Goal: Task Accomplishment & Management: Use online tool/utility

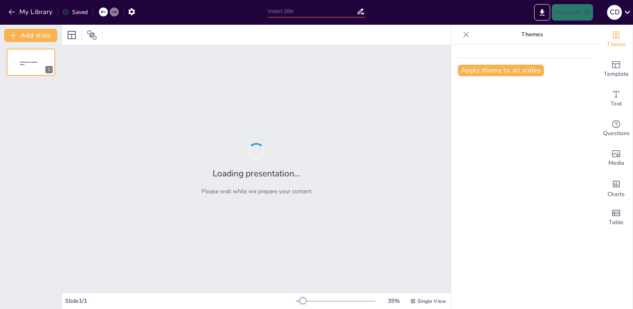
type input "Imported BAB III (1).pptx"
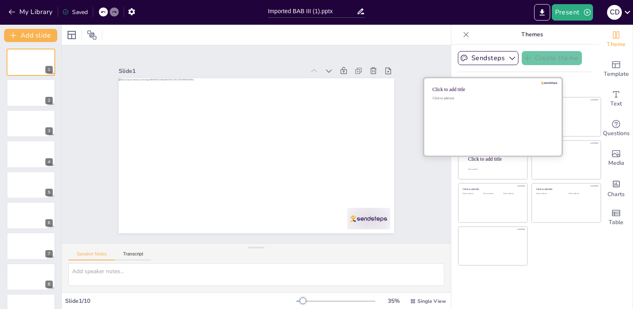
click at [465, 121] on div "Click to add text" at bounding box center [492, 121] width 118 height 51
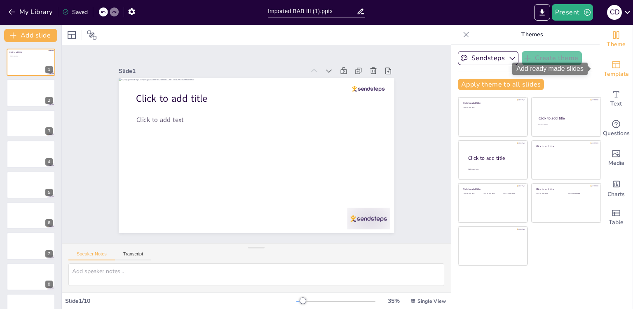
click at [612, 68] on icon "Add ready made slides" at bounding box center [616, 64] width 8 height 7
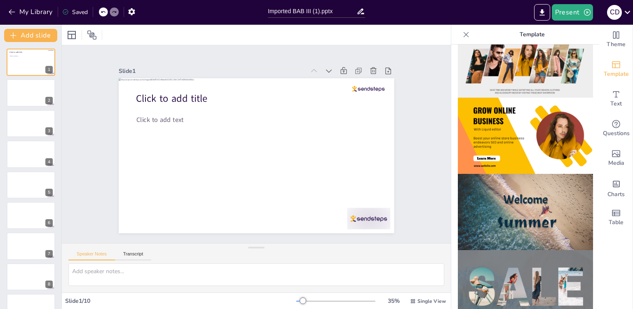
scroll to position [163, 0]
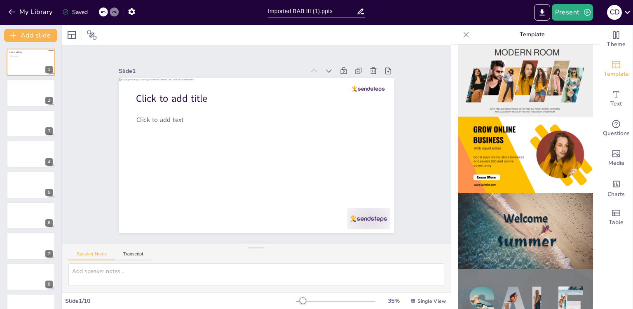
click at [500, 213] on img at bounding box center [525, 231] width 135 height 76
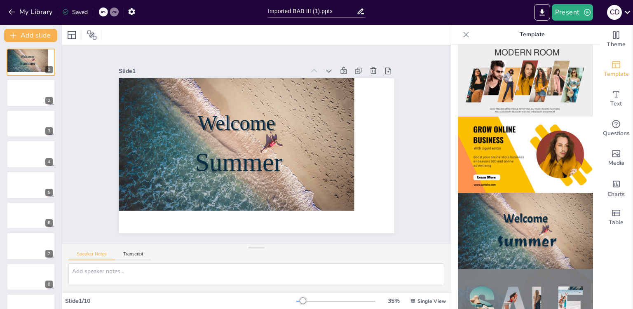
click at [462, 35] on icon at bounding box center [466, 35] width 8 height 8
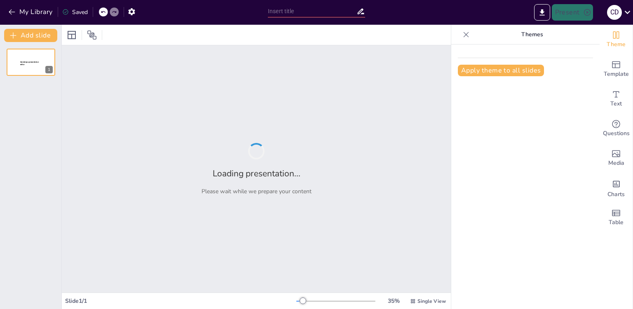
type input "New Sendsteps"
type input "O Papel do Presidente da República em Sistemas Semipresidencialistas: Análise J…"
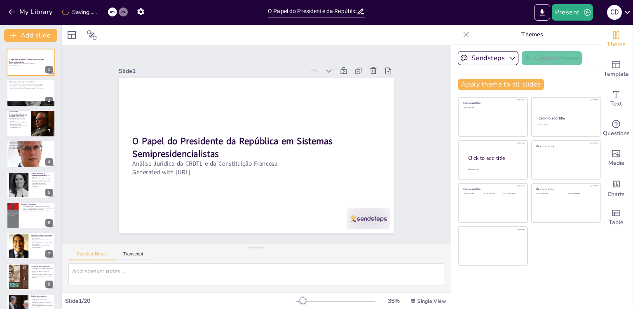
checkbox input "true"
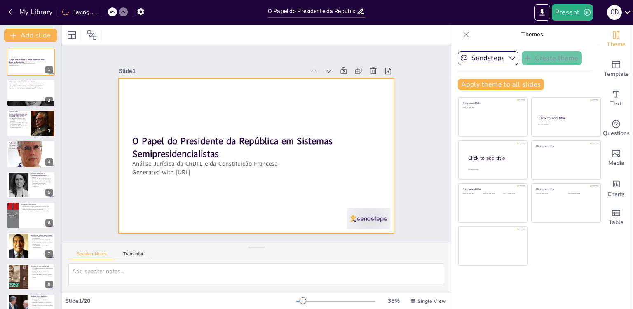
checkbox input "true"
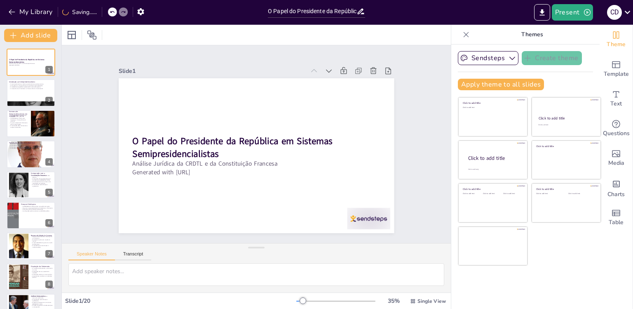
checkbox input "true"
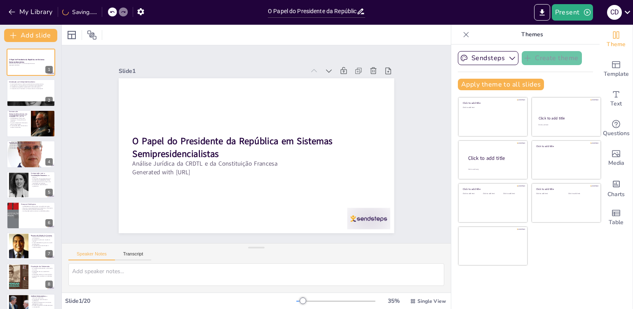
checkbox input "true"
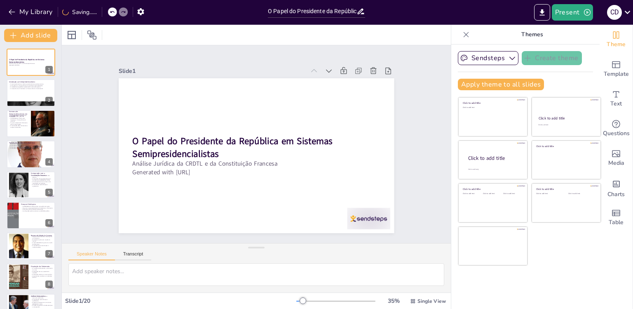
checkbox input "true"
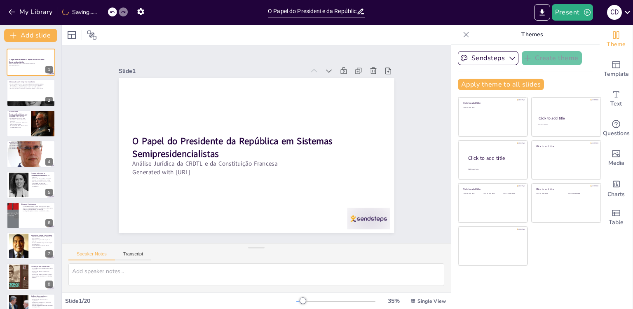
checkbox input "true"
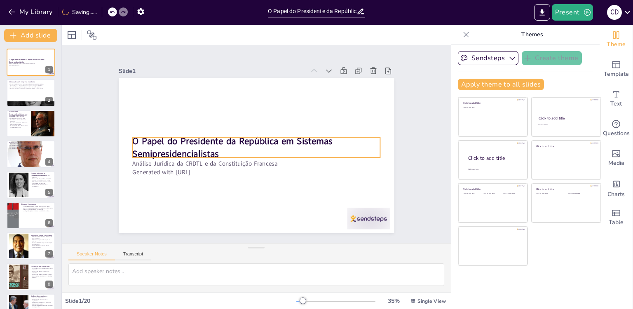
checkbox input "true"
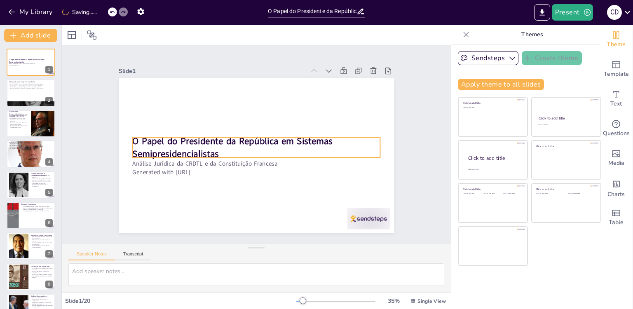
checkbox input "true"
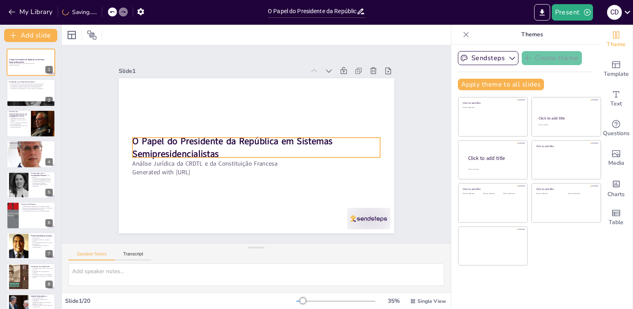
checkbox input "true"
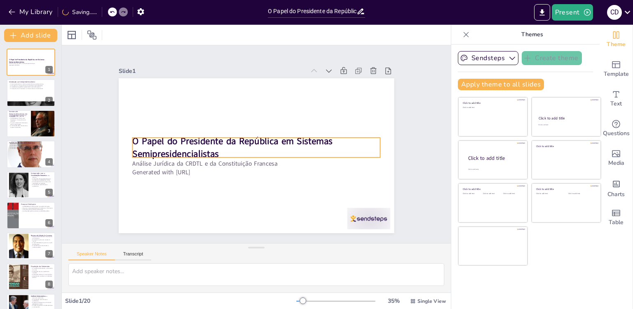
checkbox input "true"
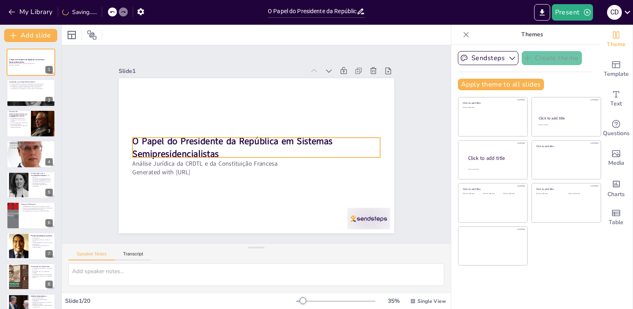
checkbox input "true"
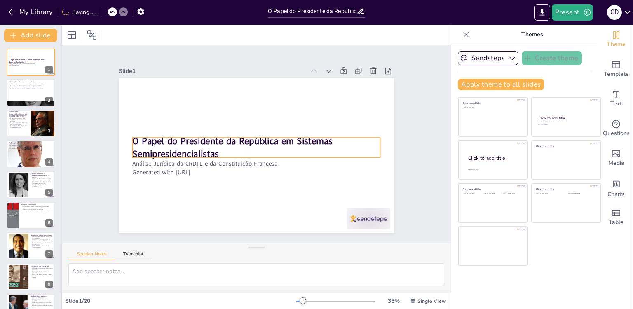
checkbox input "true"
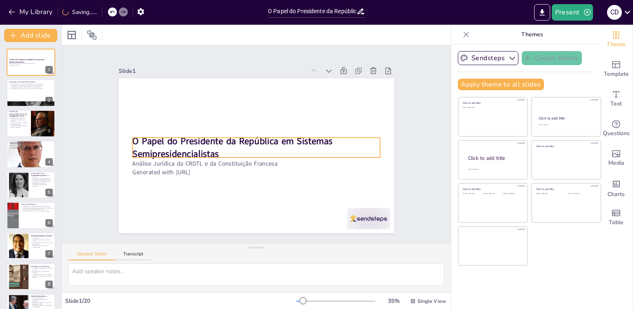
checkbox input "true"
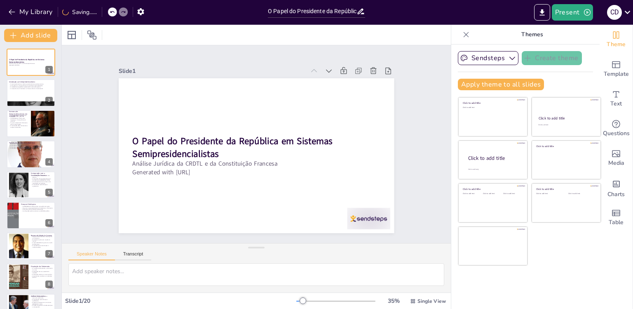
checkbox input "true"
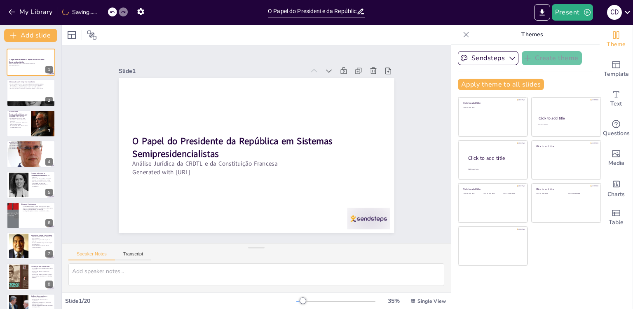
checkbox input "true"
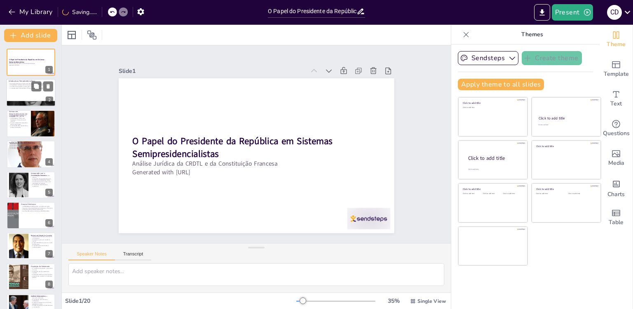
checkbox input "true"
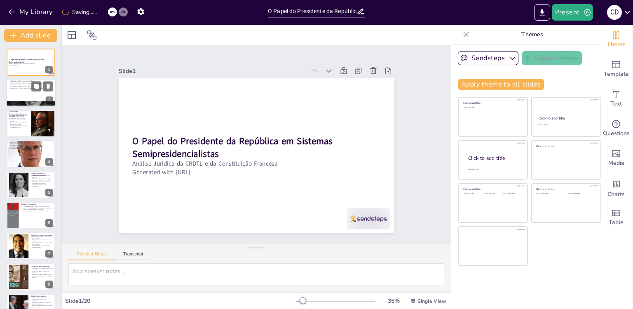
checkbox input "true"
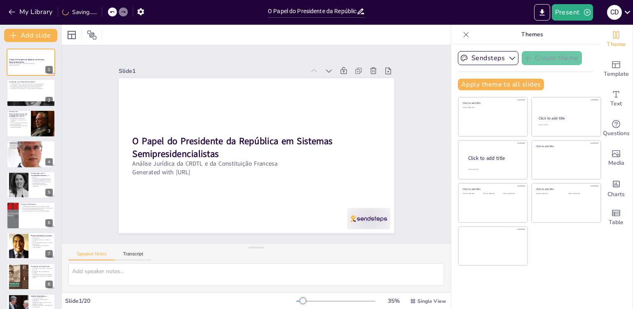
checkbox input "true"
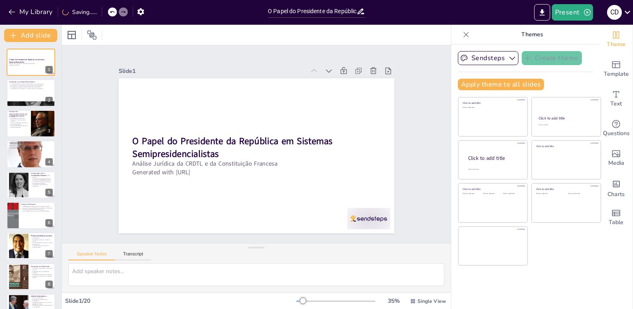
checkbox input "true"
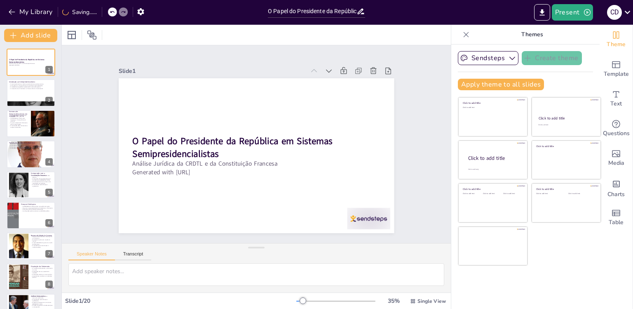
checkbox input "true"
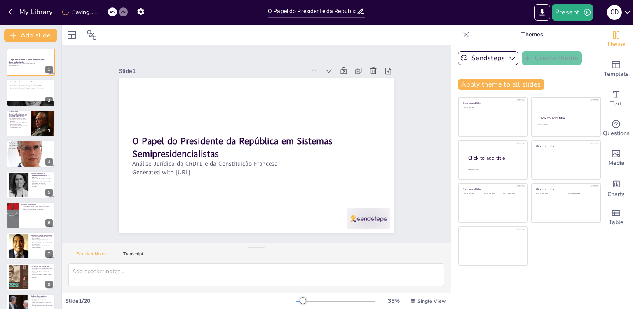
checkbox input "true"
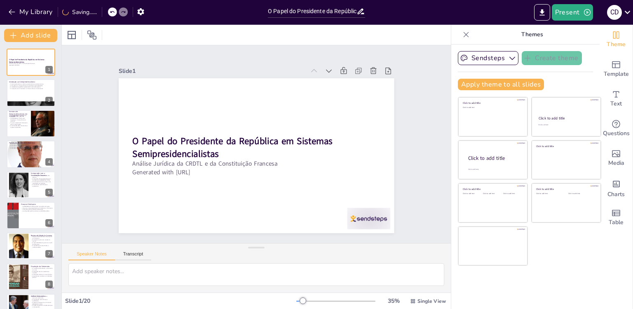
checkbox input "true"
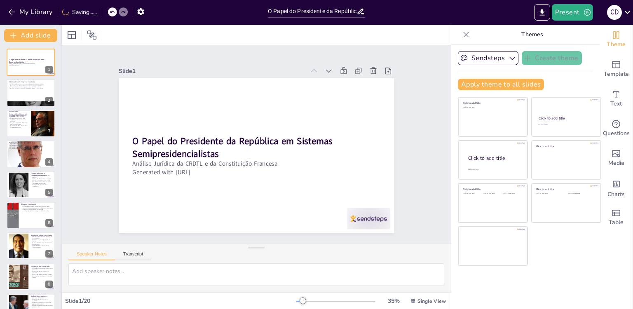
checkbox input "true"
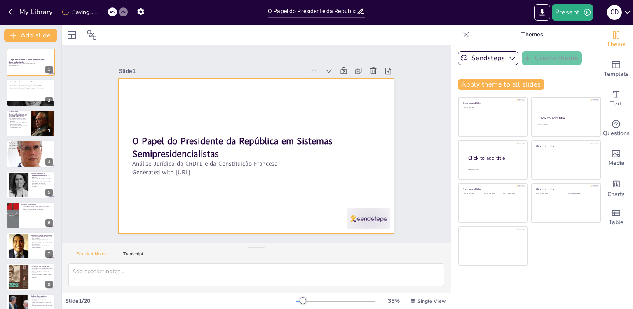
checkbox input "true"
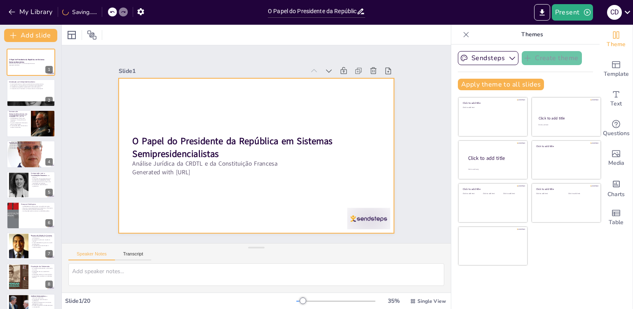
checkbox input "true"
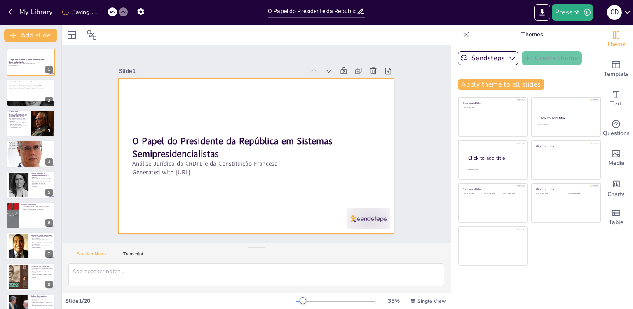
checkbox input "true"
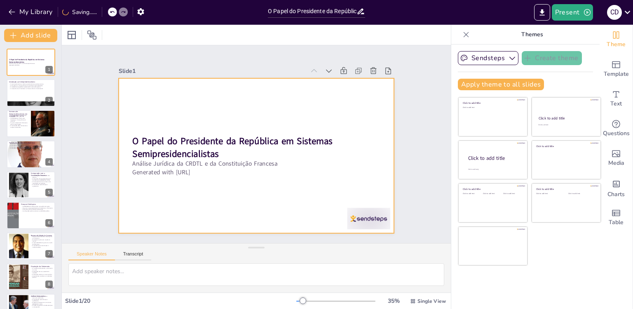
checkbox input "true"
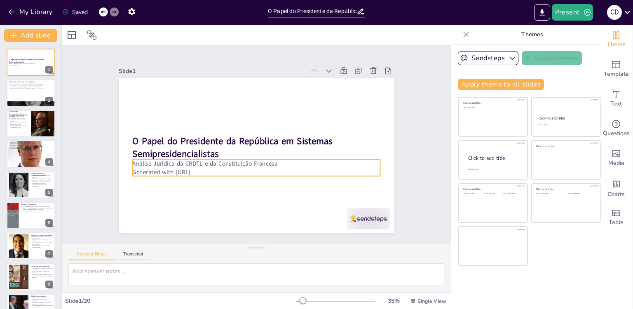
checkbox input "true"
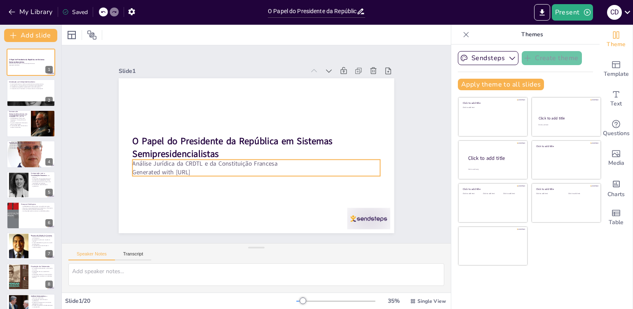
checkbox input "true"
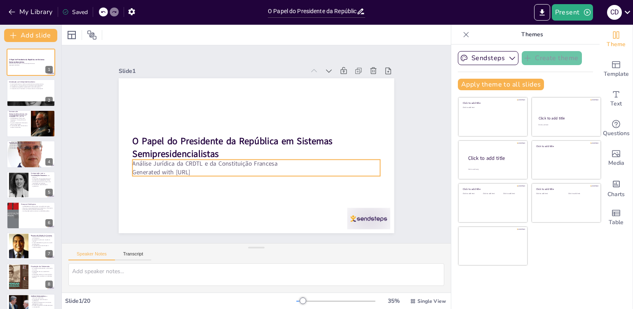
checkbox input "true"
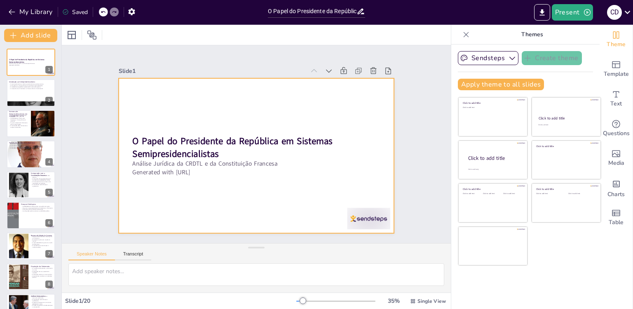
checkbox input "true"
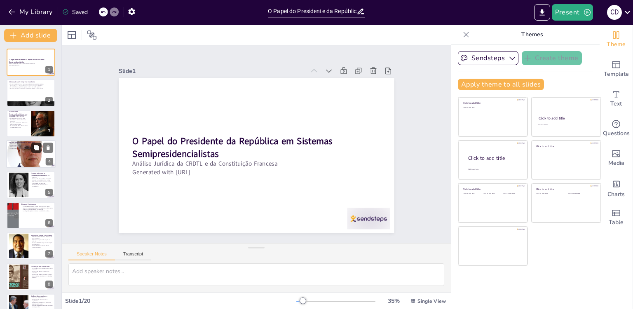
checkbox input "true"
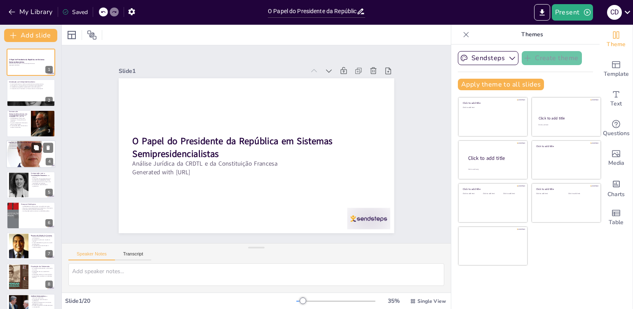
checkbox input "true"
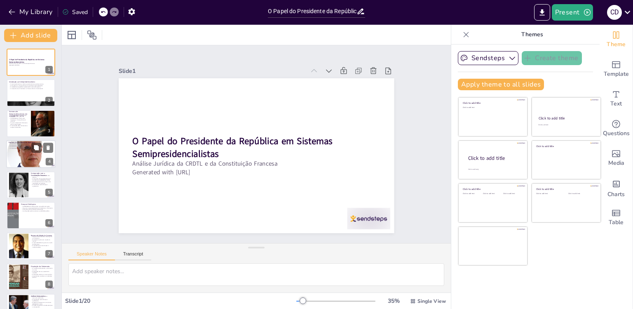
checkbox input "true"
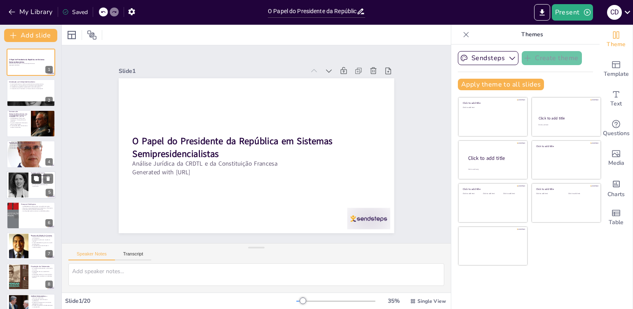
checkbox input "true"
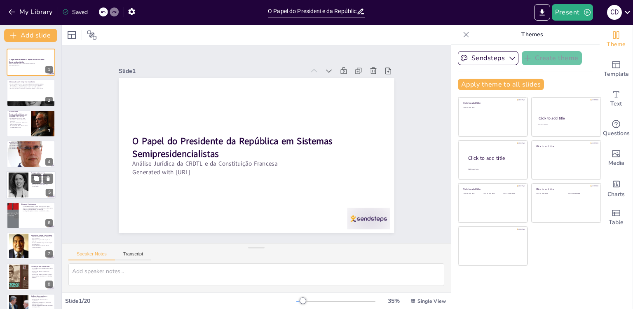
checkbox input "true"
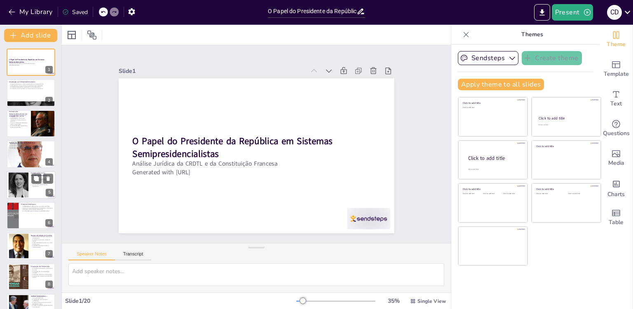
checkbox input "true"
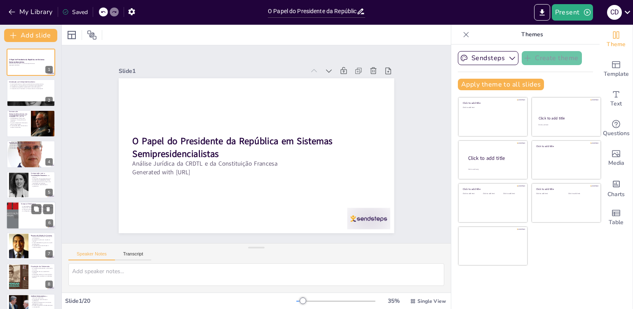
checkbox input "true"
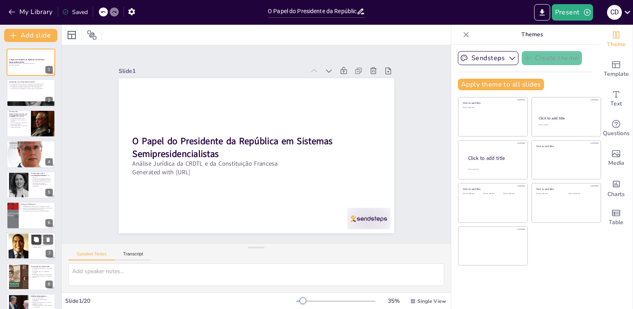
checkbox input "true"
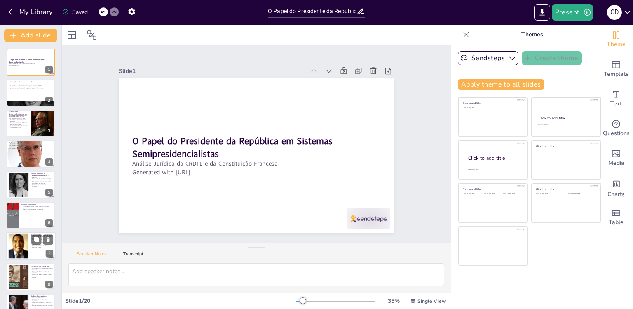
checkbox input "true"
click at [32, 88] on button at bounding box center [36, 87] width 10 height 10
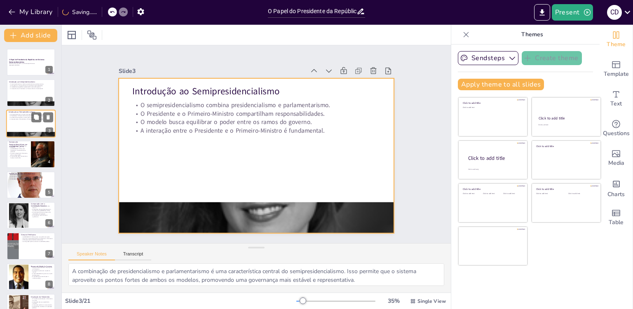
click at [35, 122] on div at bounding box center [30, 124] width 49 height 28
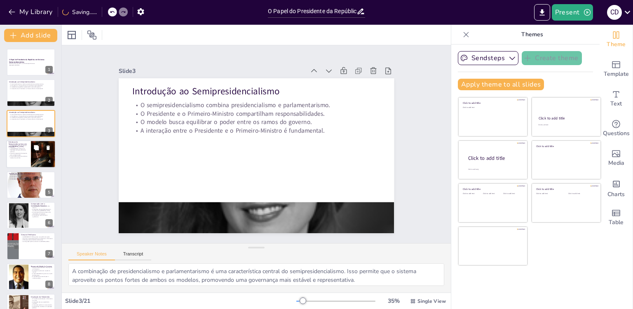
click at [35, 143] on button at bounding box center [36, 148] width 10 height 10
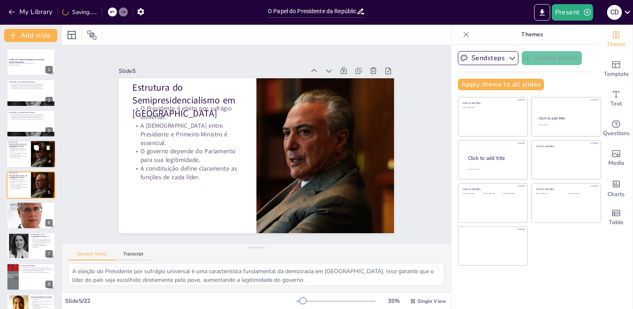
scroll to position [9, 0]
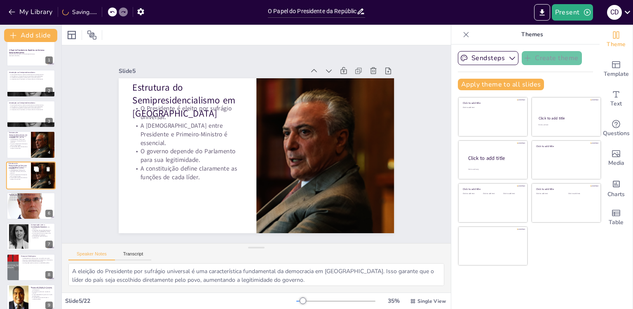
click at [38, 167] on icon at bounding box center [36, 169] width 5 height 5
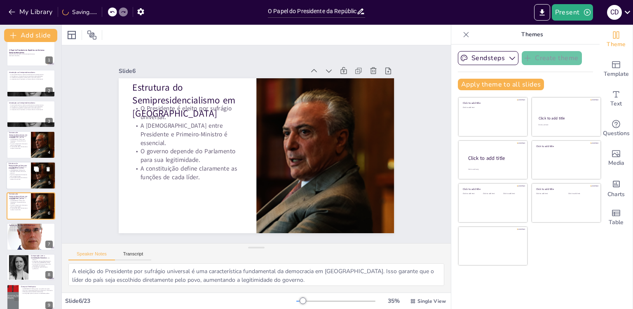
scroll to position [40, 0]
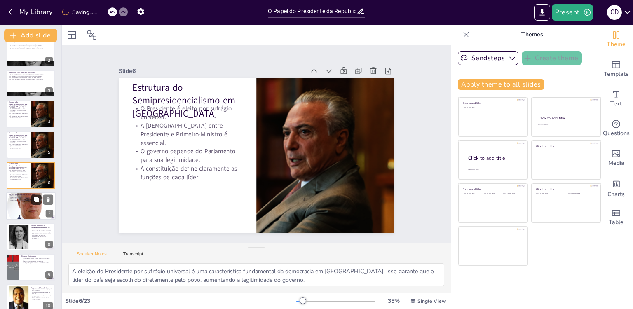
click at [34, 200] on icon at bounding box center [36, 199] width 5 height 5
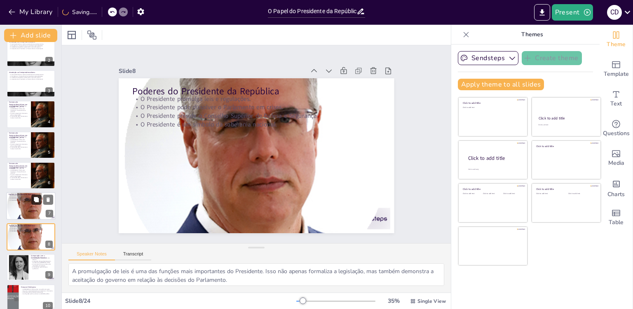
scroll to position [101, 0]
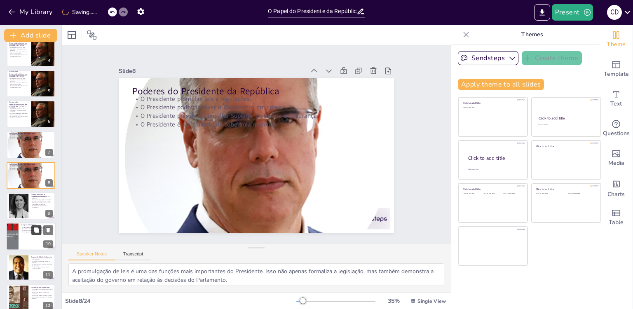
click at [33, 226] on button at bounding box center [36, 231] width 10 height 10
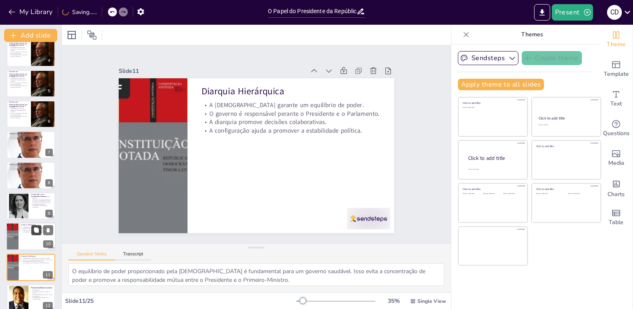
scroll to position [193, 0]
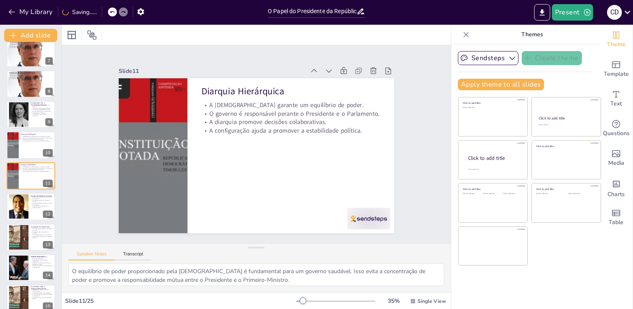
click at [28, 258] on div at bounding box center [19, 268] width 44 height 25
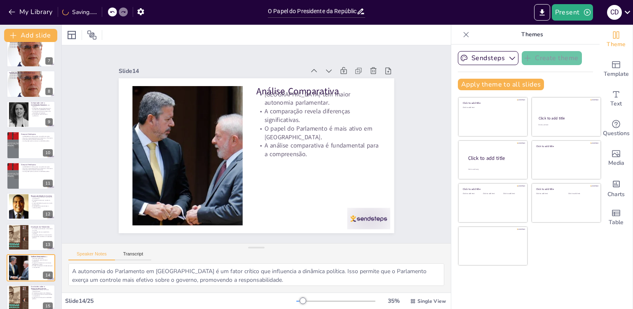
scroll to position [285, 0]
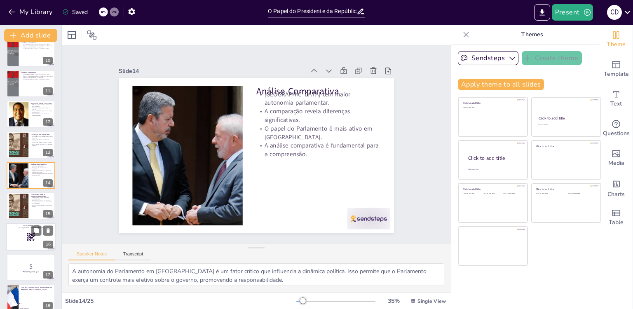
click at [24, 231] on div at bounding box center [30, 237] width 49 height 28
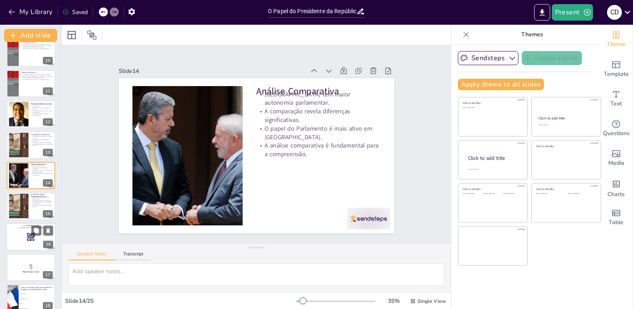
scroll to position [346, 0]
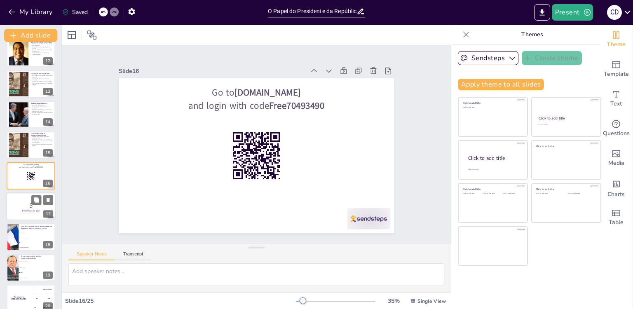
click at [22, 206] on p "5" at bounding box center [31, 205] width 45 height 9
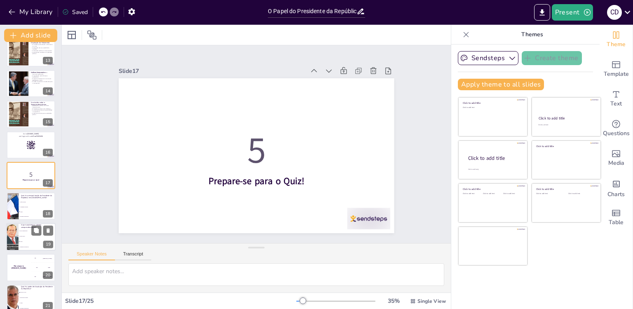
click at [22, 233] on li "Poder compartilhado" at bounding box center [37, 230] width 37 height 5
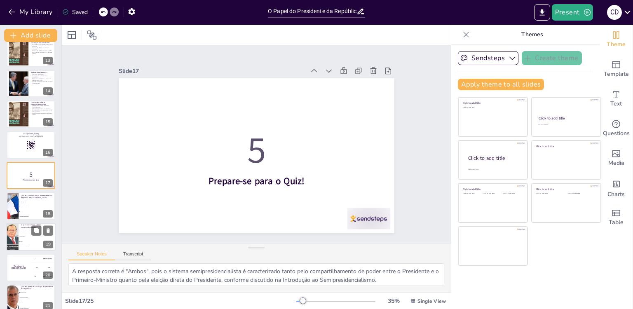
scroll to position [439, 0]
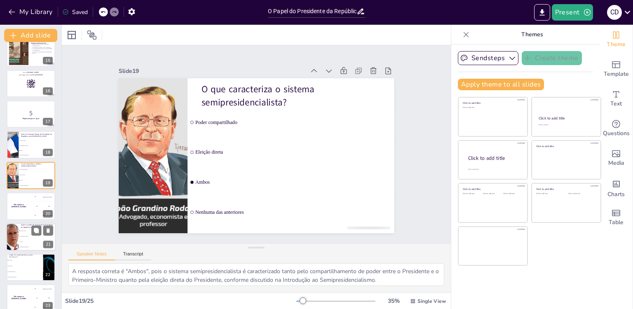
click at [17, 205] on h4 "The winner is Niels 🏆" at bounding box center [19, 206] width 24 height 4
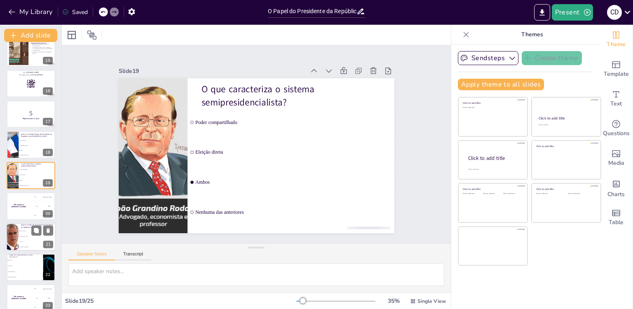
scroll to position [469, 0]
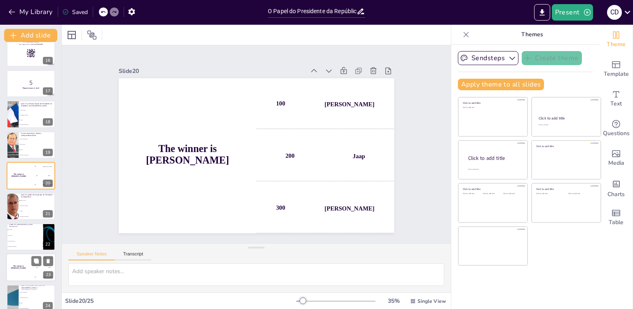
click at [28, 265] on div "The winner is Niels 🏆" at bounding box center [18, 268] width 25 height 28
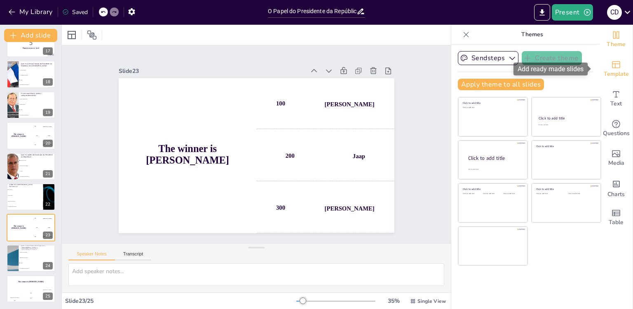
click at [616, 68] on div "Template" at bounding box center [616, 69] width 33 height 30
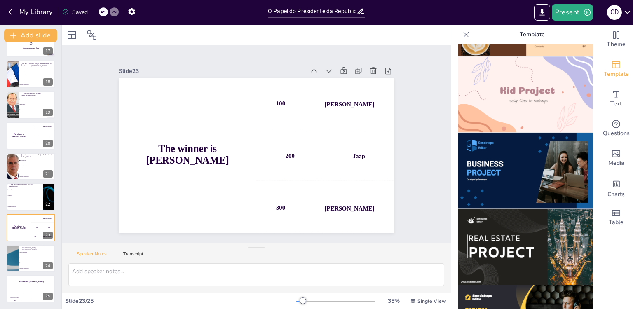
scroll to position [618, 0]
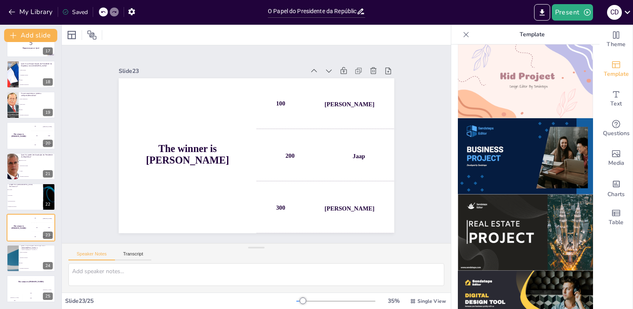
click at [508, 203] on img at bounding box center [525, 233] width 135 height 76
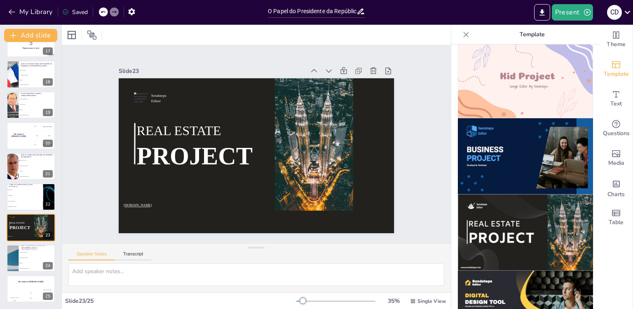
click at [462, 34] on icon at bounding box center [466, 35] width 8 height 8
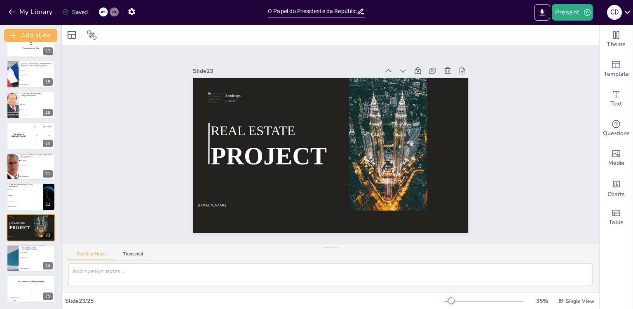
click at [104, 12] on icon at bounding box center [103, 12] width 4 height 2
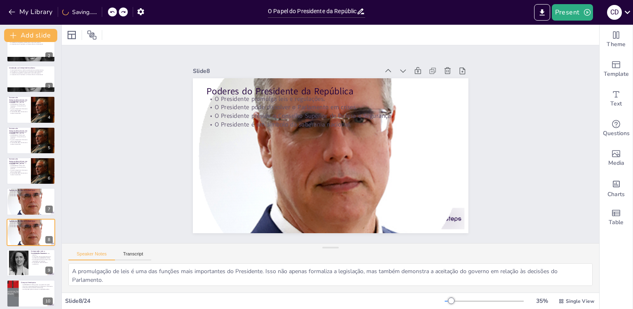
scroll to position [0, 0]
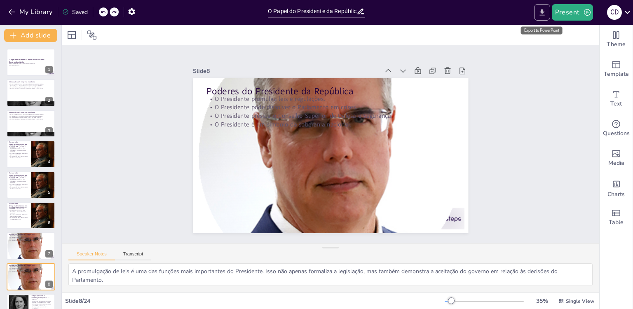
click at [544, 14] on icon "Export to PowerPoint" at bounding box center [542, 12] width 9 height 9
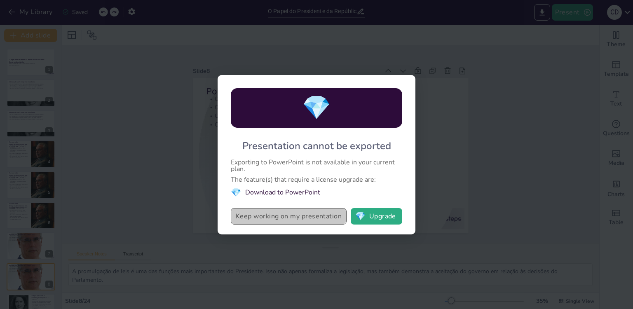
click at [299, 216] on button "Keep working on my presentation" at bounding box center [289, 216] width 116 height 16
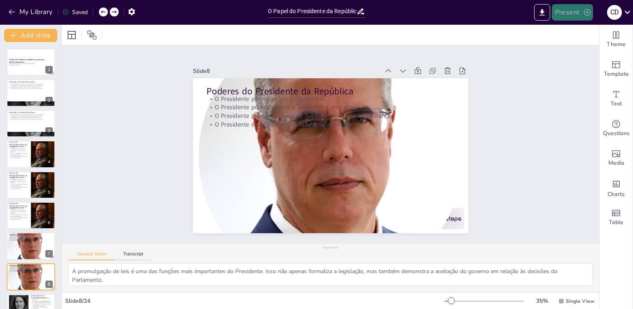
click at [588, 14] on icon "button" at bounding box center [587, 12] width 8 height 8
click at [588, 14] on div at bounding box center [316, 154] width 633 height 309
click at [614, 12] on div "C D" at bounding box center [614, 12] width 15 height 15
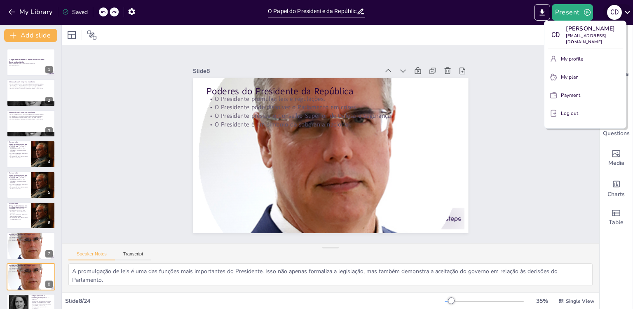
click at [614, 12] on div at bounding box center [316, 154] width 633 height 309
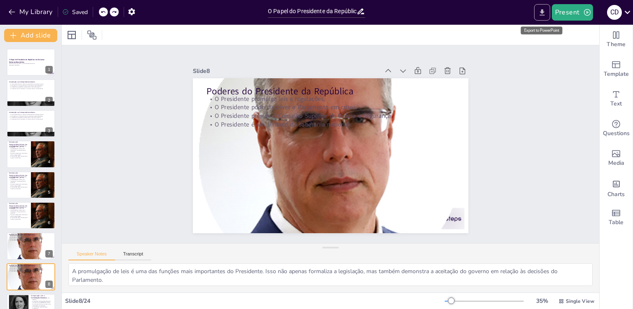
click at [544, 12] on icon "Export to PowerPoint" at bounding box center [542, 12] width 5 height 6
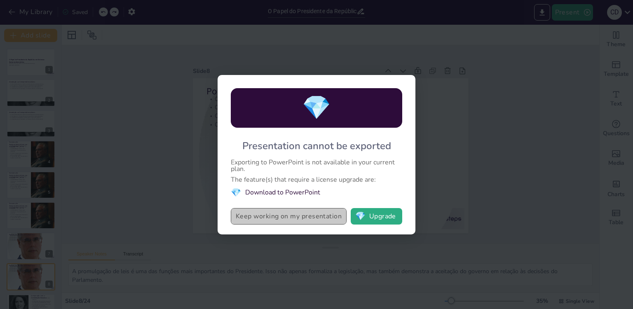
click at [289, 216] on button "Keep working on my presentation" at bounding box center [289, 216] width 116 height 16
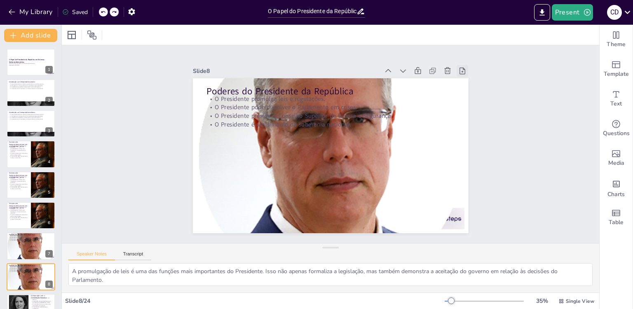
click at [460, 68] on icon at bounding box center [463, 71] width 6 height 7
click at [628, 10] on icon at bounding box center [627, 12] width 11 height 11
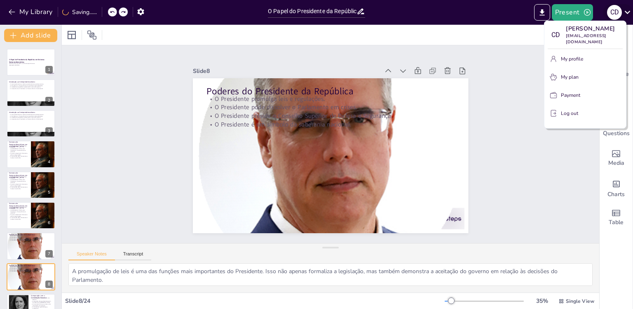
click at [628, 10] on div at bounding box center [316, 154] width 633 height 309
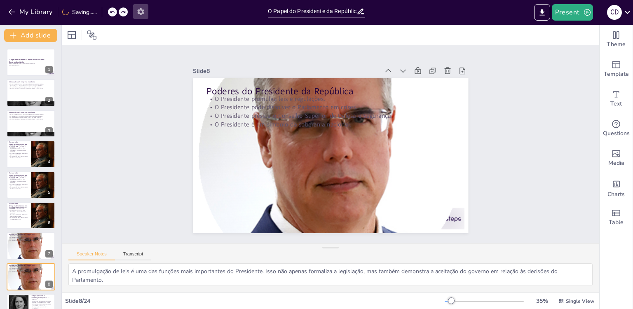
click at [141, 11] on icon "button" at bounding box center [140, 11] width 9 height 9
click at [91, 34] on icon at bounding box center [91, 35] width 9 height 9
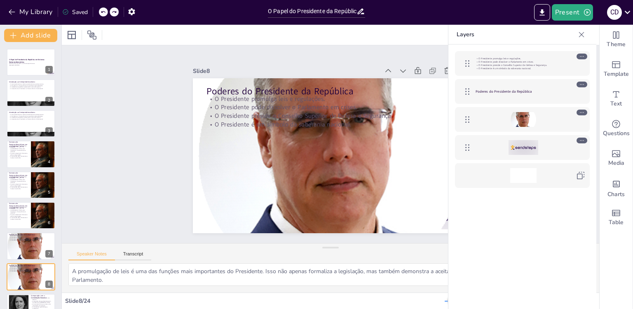
click at [585, 35] on icon at bounding box center [582, 35] width 8 height 8
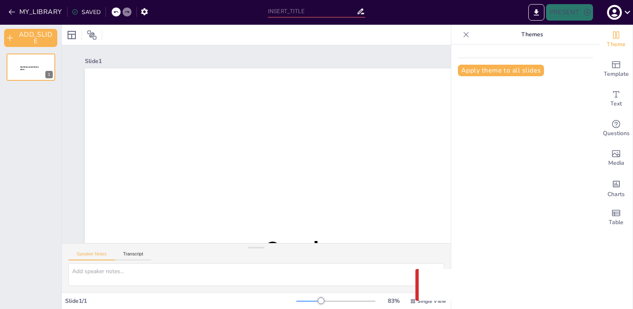
type input "O Papel do Presidente da República em Sistemas Semipresidencialistas: Análise J…"
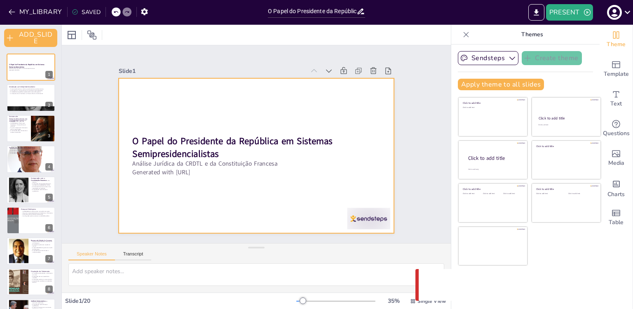
checkbox input "true"
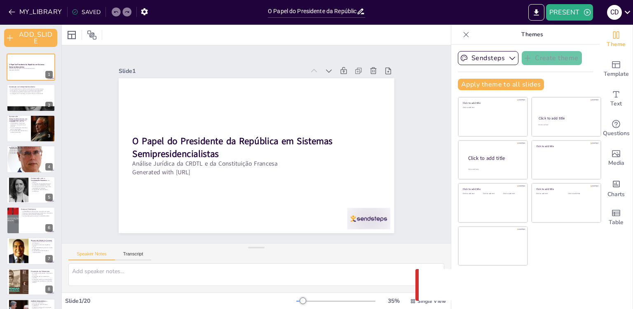
checkbox input "true"
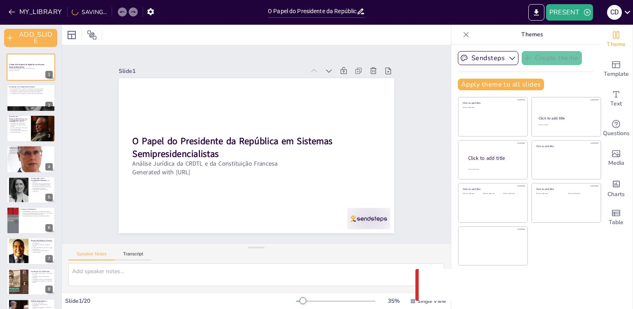
checkbox input "true"
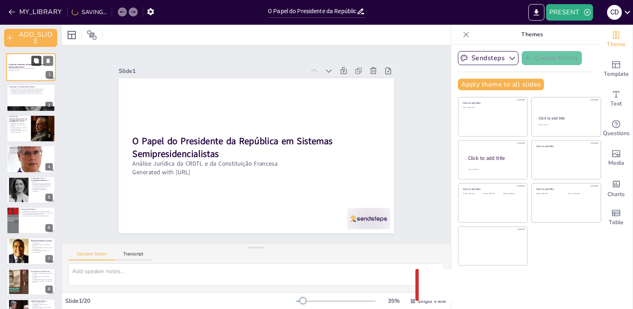
checkbox input "true"
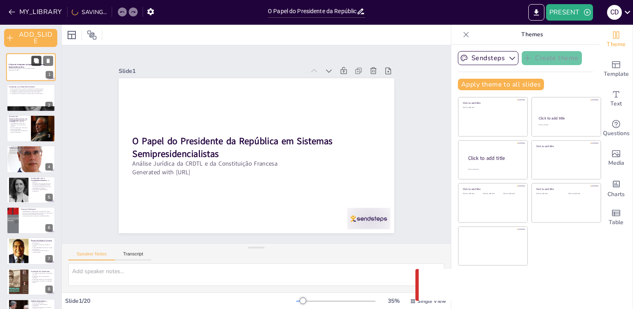
checkbox input "true"
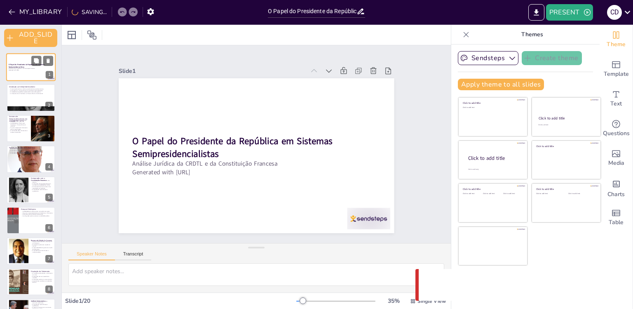
checkbox input "true"
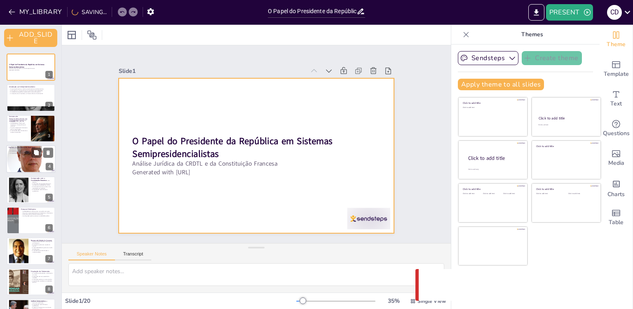
checkbox input "true"
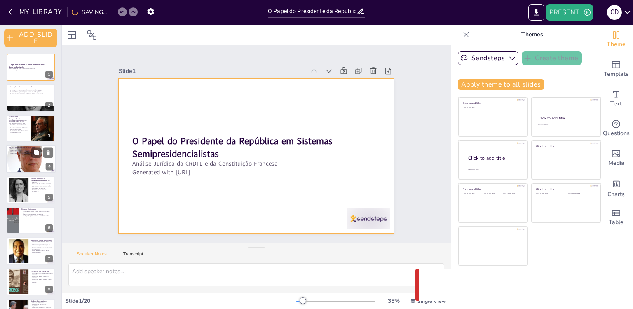
checkbox input "true"
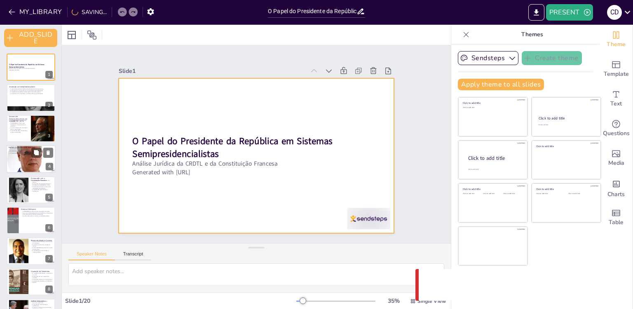
checkbox input "true"
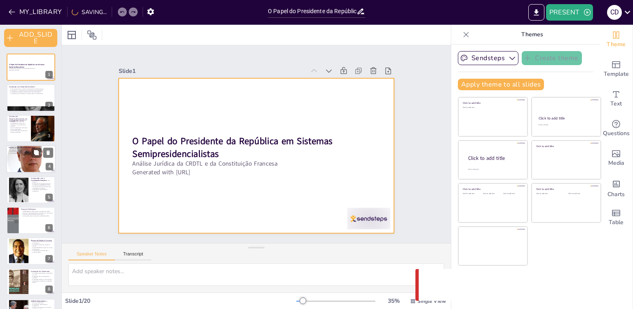
checkbox input "true"
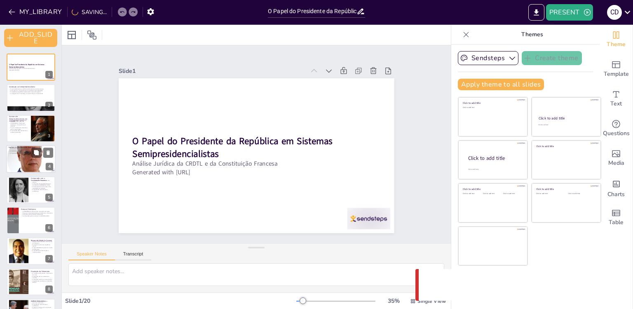
checkbox input "true"
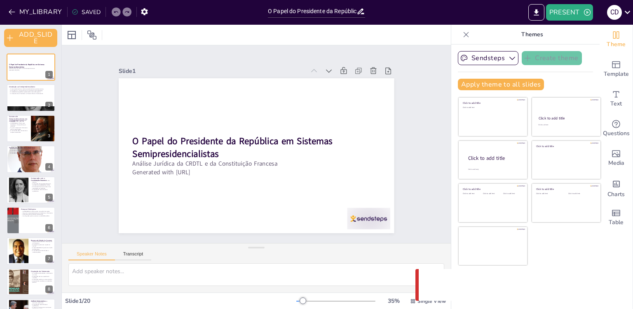
checkbox input "true"
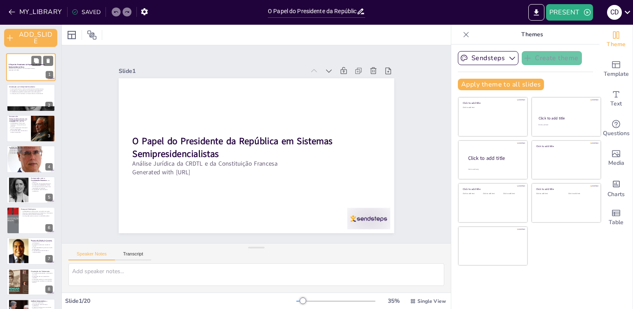
checkbox input "true"
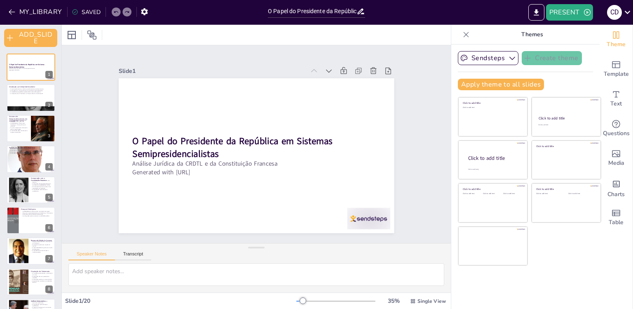
checkbox input "true"
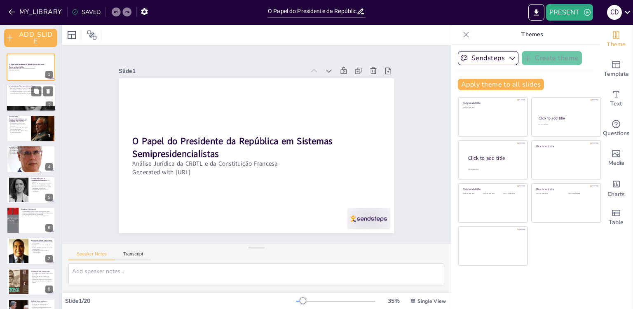
checkbox input "true"
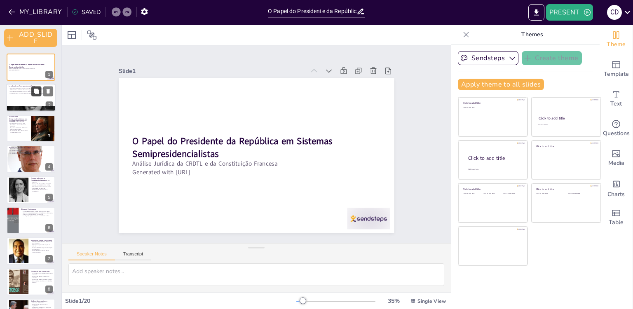
checkbox input "true"
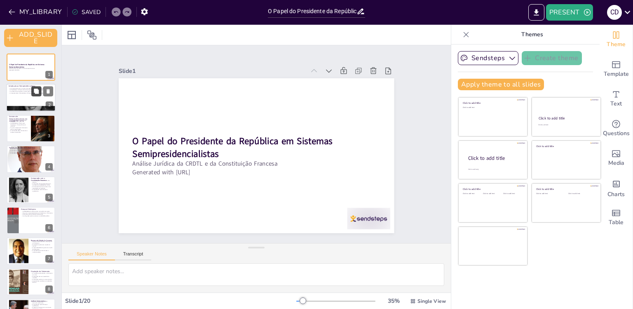
click at [40, 87] on button at bounding box center [36, 92] width 10 height 10
type textarea "A combinação de presidencialismo e parlamentarismo é uma característica central…"
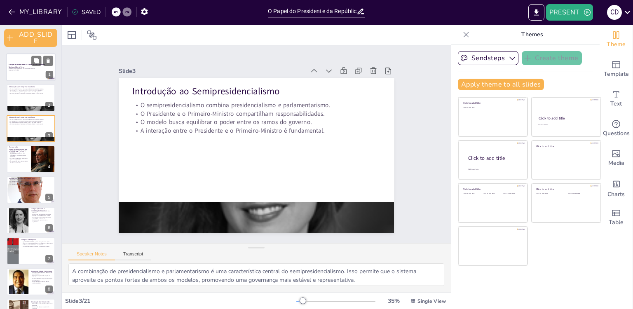
checkbox input "true"
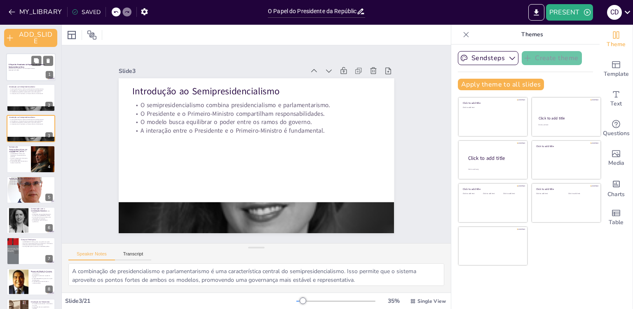
checkbox input "true"
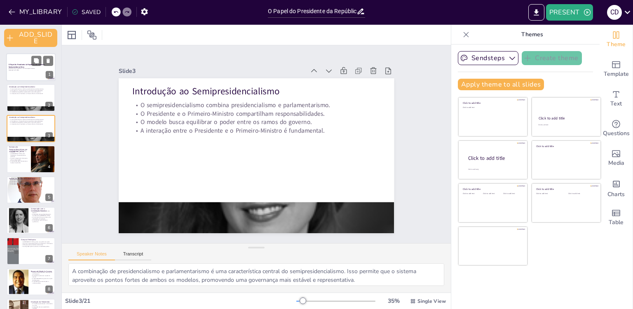
checkbox input "true"
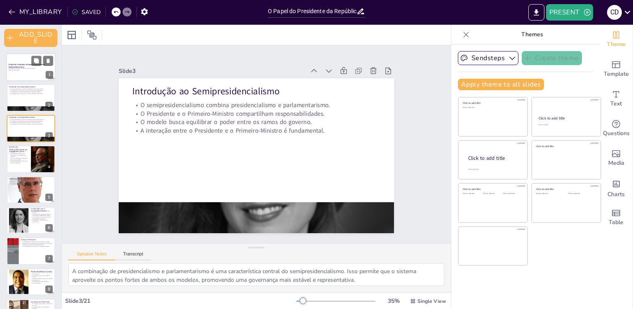
checkbox input "true"
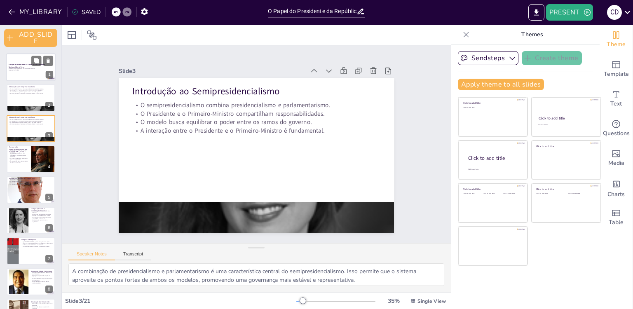
checkbox input "true"
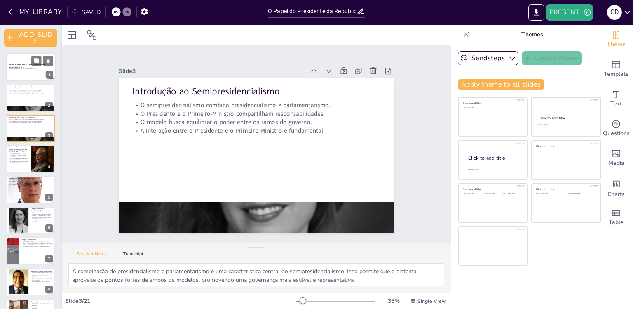
checkbox input "true"
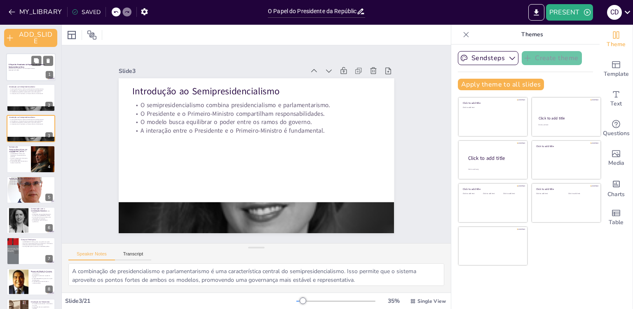
checkbox input "true"
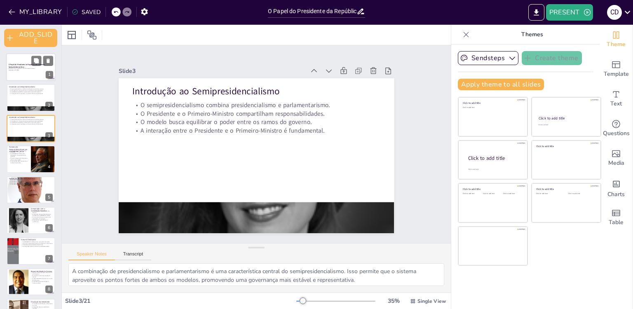
click at [30, 67] on p "O Papel do Presidente da República em Sistemas Semipresidencialistas" at bounding box center [31, 65] width 45 height 5
checkbox input "true"
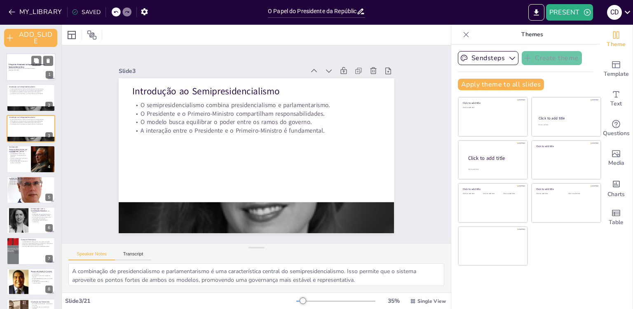
checkbox input "true"
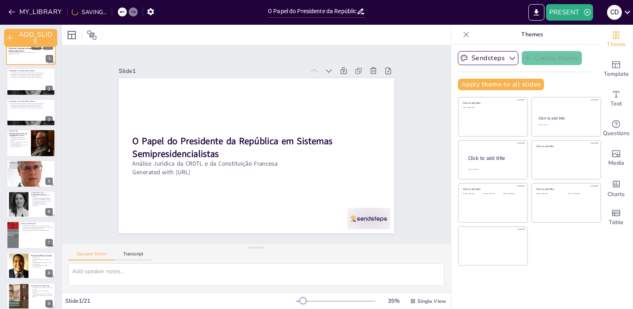
checkbox input "true"
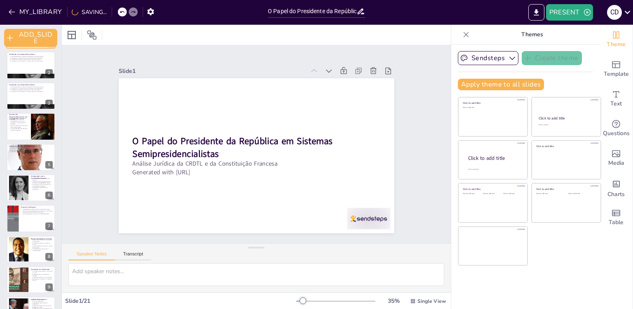
checkbox input "true"
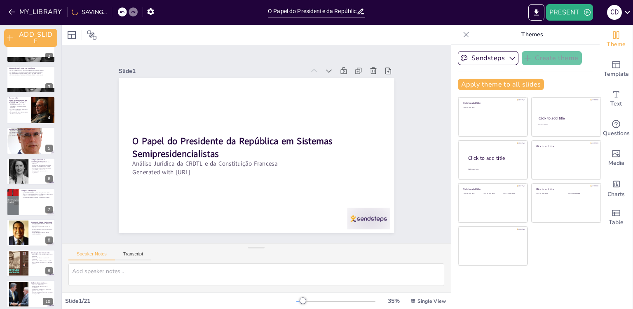
checkbox input "true"
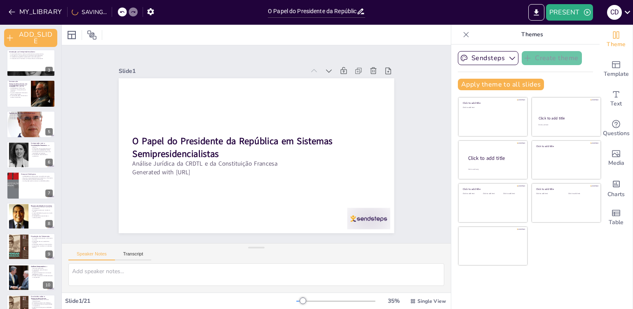
checkbox input "true"
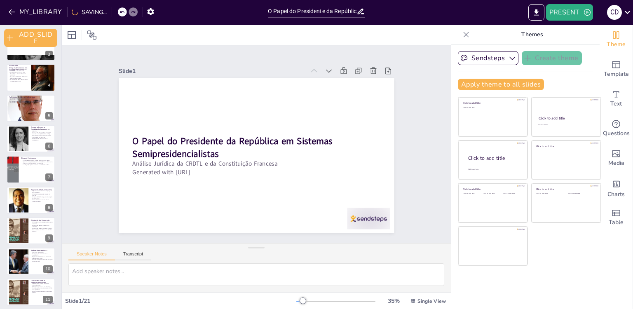
checkbox input "true"
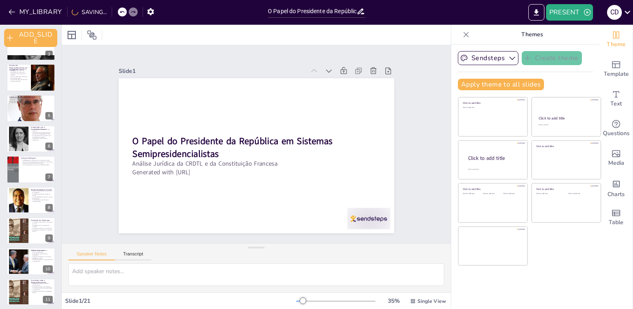
checkbox input "true"
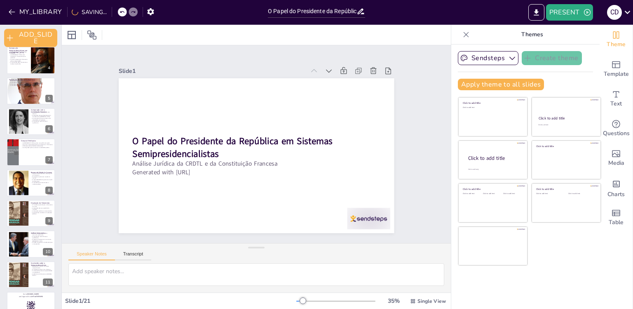
checkbox input "true"
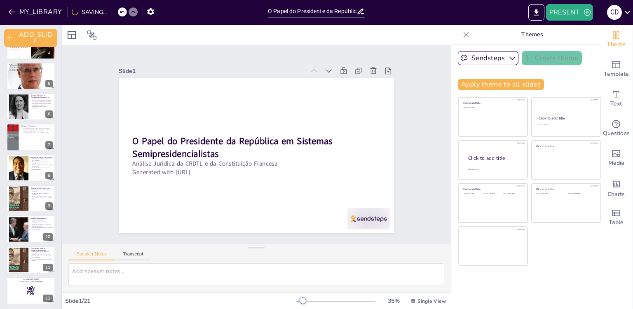
checkbox input "true"
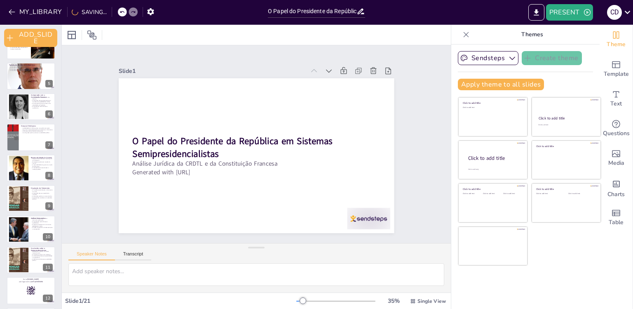
checkbox input "true"
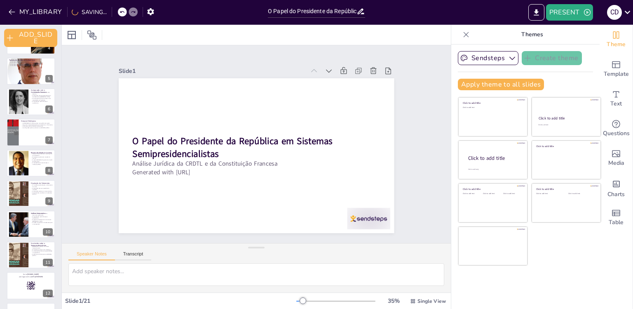
checkbox input "true"
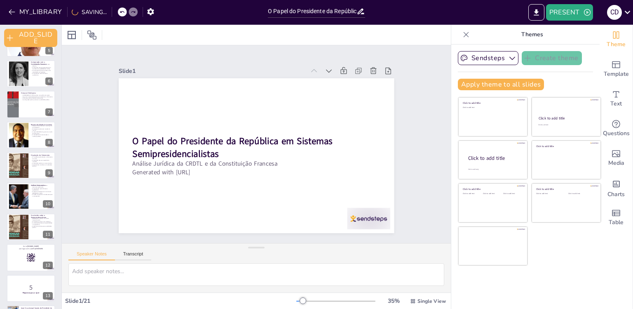
checkbox input "true"
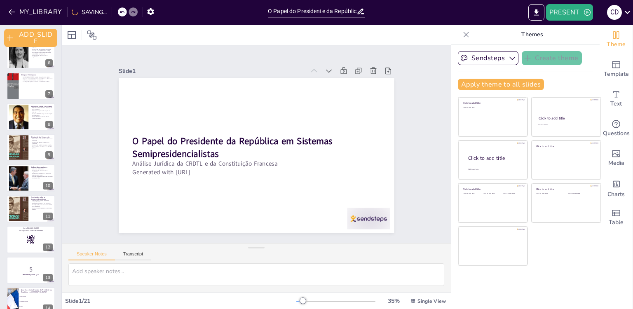
checkbox input "true"
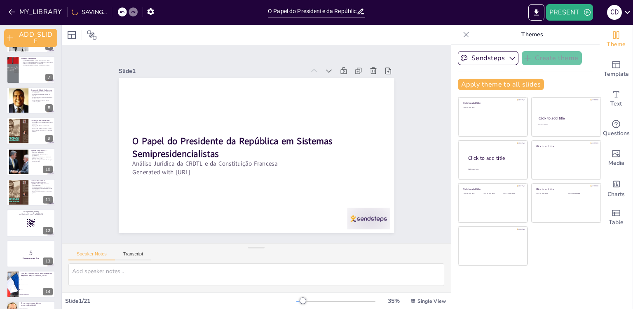
checkbox input "true"
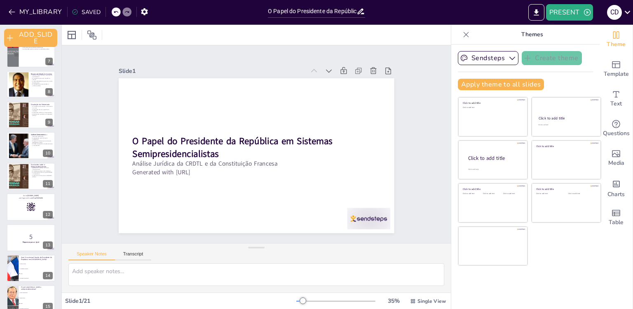
checkbox input "true"
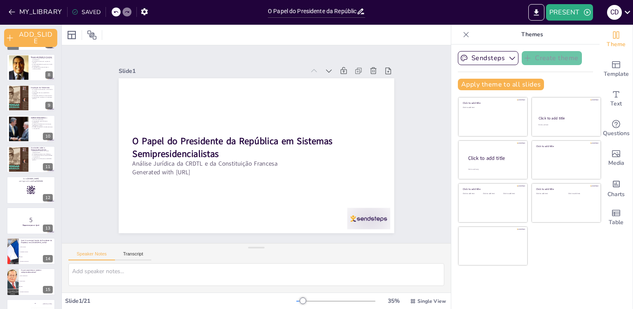
checkbox input "true"
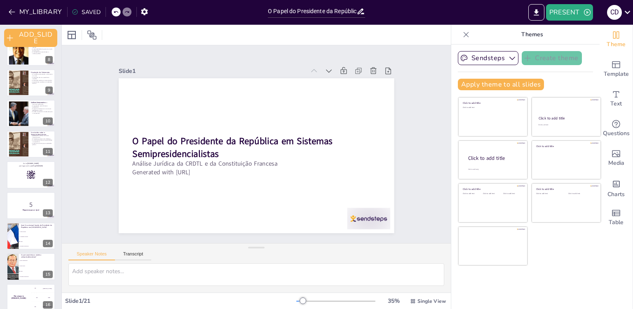
checkbox input "true"
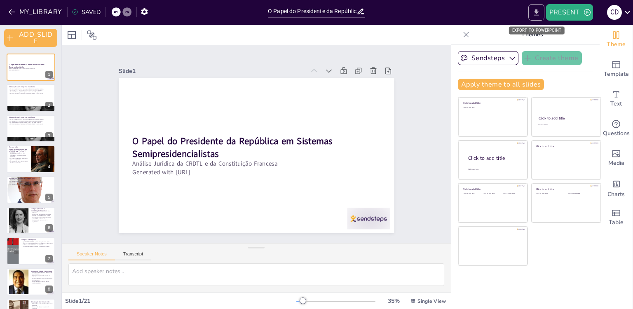
click at [538, 11] on icon "EXPORT_TO_POWERPOINT" at bounding box center [536, 12] width 9 height 9
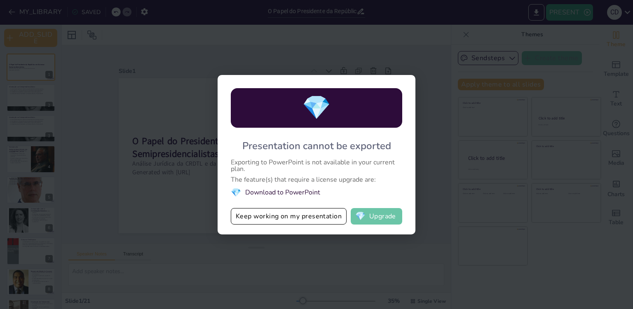
click at [374, 216] on button "💎 Upgrade" at bounding box center [377, 216] width 52 height 16
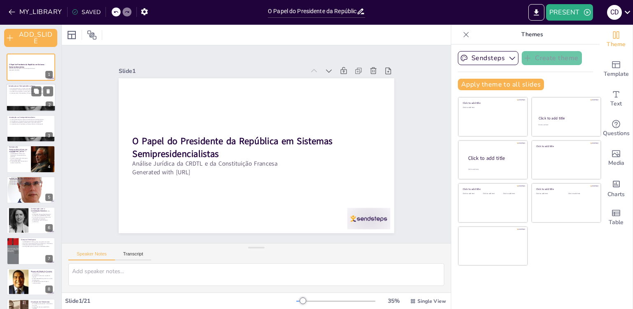
click at [31, 89] on div "O semipresidencialismo combina presidencialismo e parlamentarismo. O Presidente…" at bounding box center [31, 91] width 45 height 6
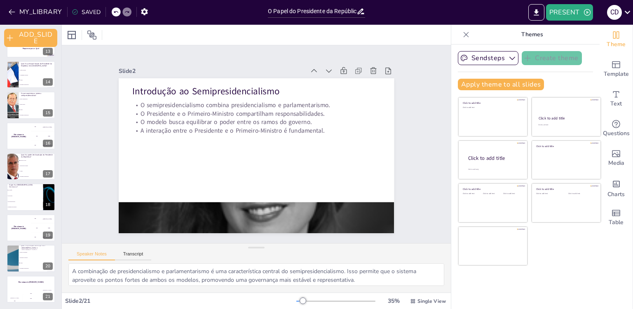
scroll to position [62, 0]
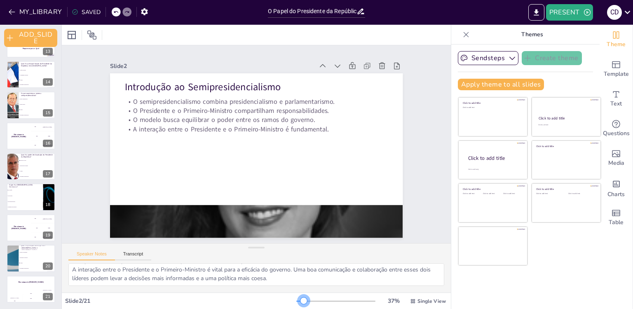
click at [301, 303] on div at bounding box center [304, 301] width 7 height 7
click at [369, 33] on div at bounding box center [256, 35] width 389 height 20
click at [26, 71] on li "Chefe de Estado" at bounding box center [37, 70] width 37 height 5
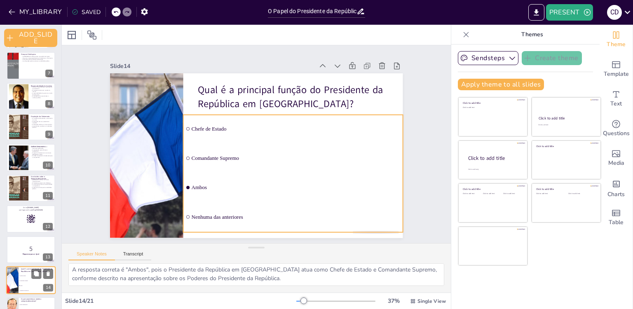
scroll to position [0, 0]
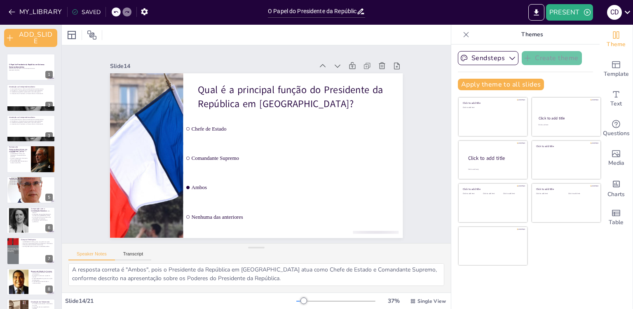
click at [464, 36] on icon at bounding box center [466, 34] width 5 height 5
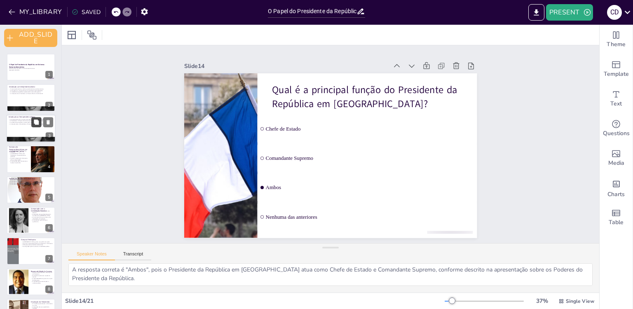
click at [38, 118] on button at bounding box center [36, 122] width 10 height 10
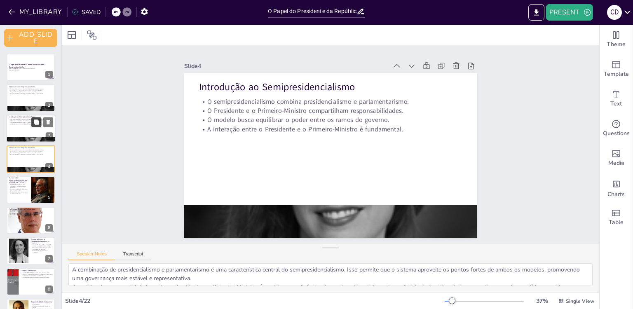
scroll to position [54, 0]
click at [33, 93] on icon at bounding box center [36, 92] width 6 height 6
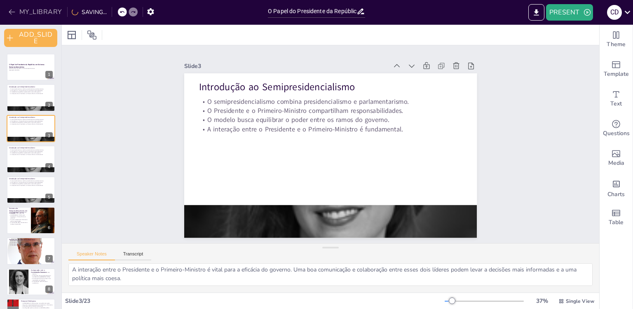
click at [51, 9] on button "MY_LIBRARY" at bounding box center [35, 11] width 59 height 13
